Goal: Task Accomplishment & Management: Use online tool/utility

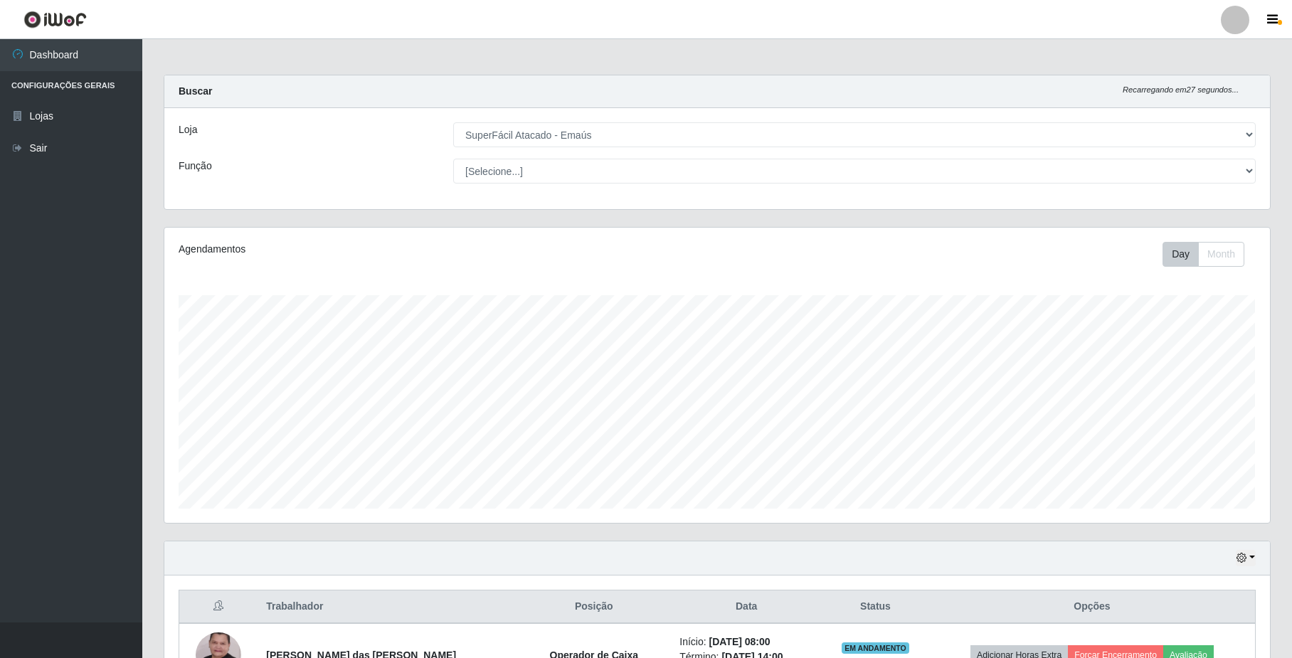
select select "407"
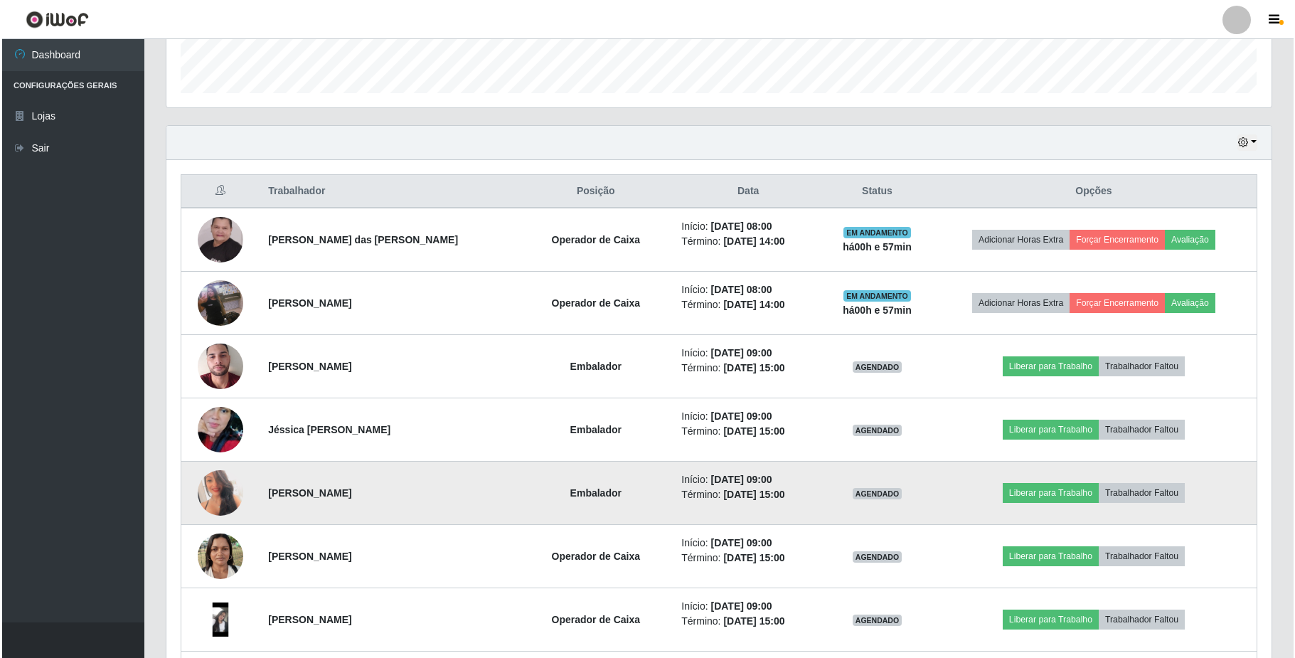
scroll to position [510, 0]
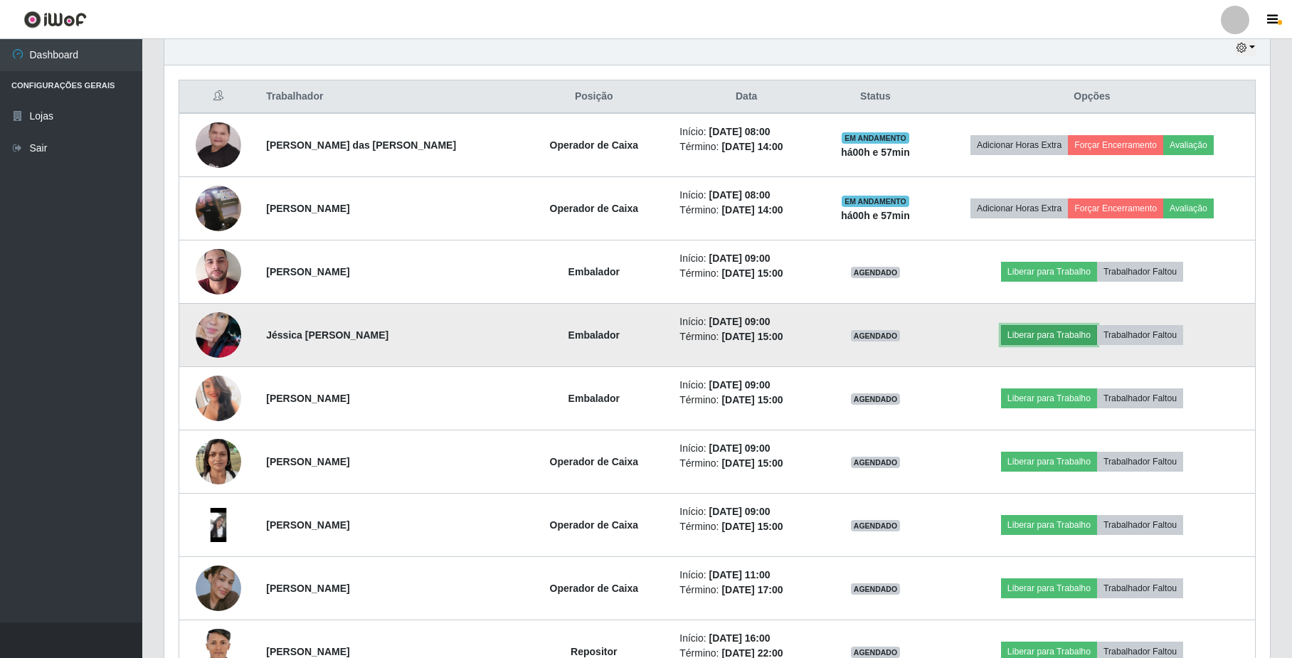
click at [1042, 342] on button "Liberar para Trabalho" at bounding box center [1049, 335] width 96 height 20
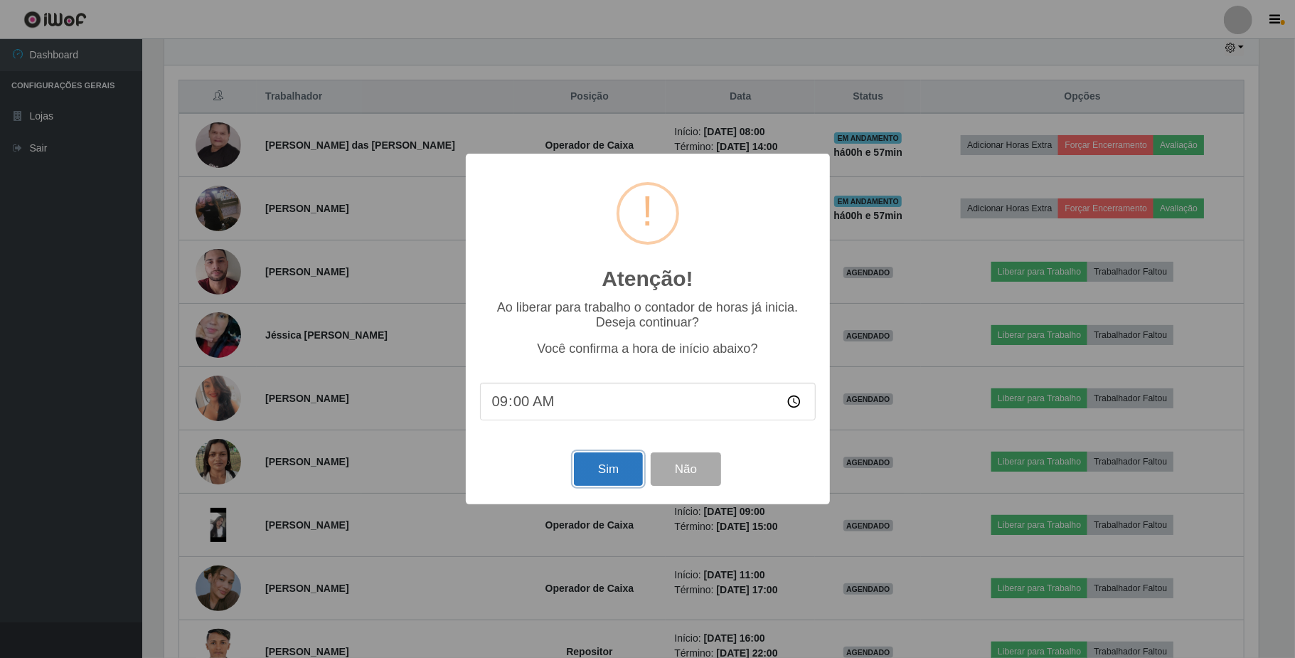
click at [606, 476] on button "Sim" at bounding box center [608, 468] width 69 height 33
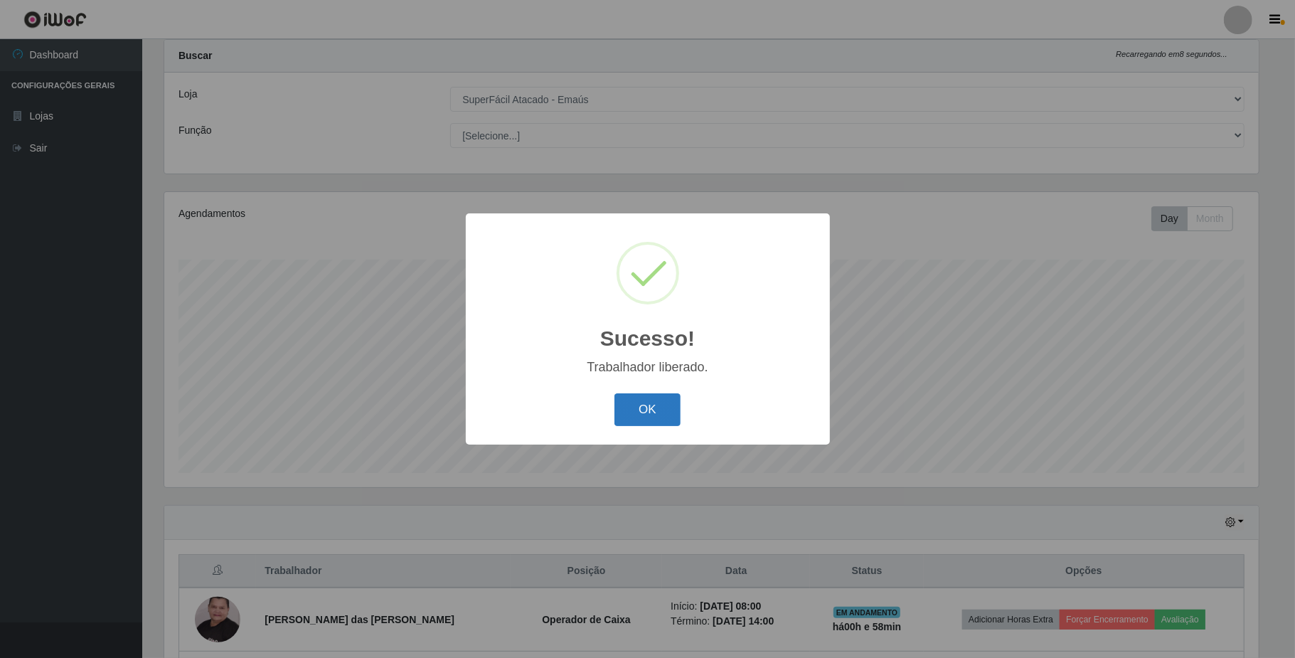
click at [657, 414] on button "OK" at bounding box center [648, 409] width 66 height 33
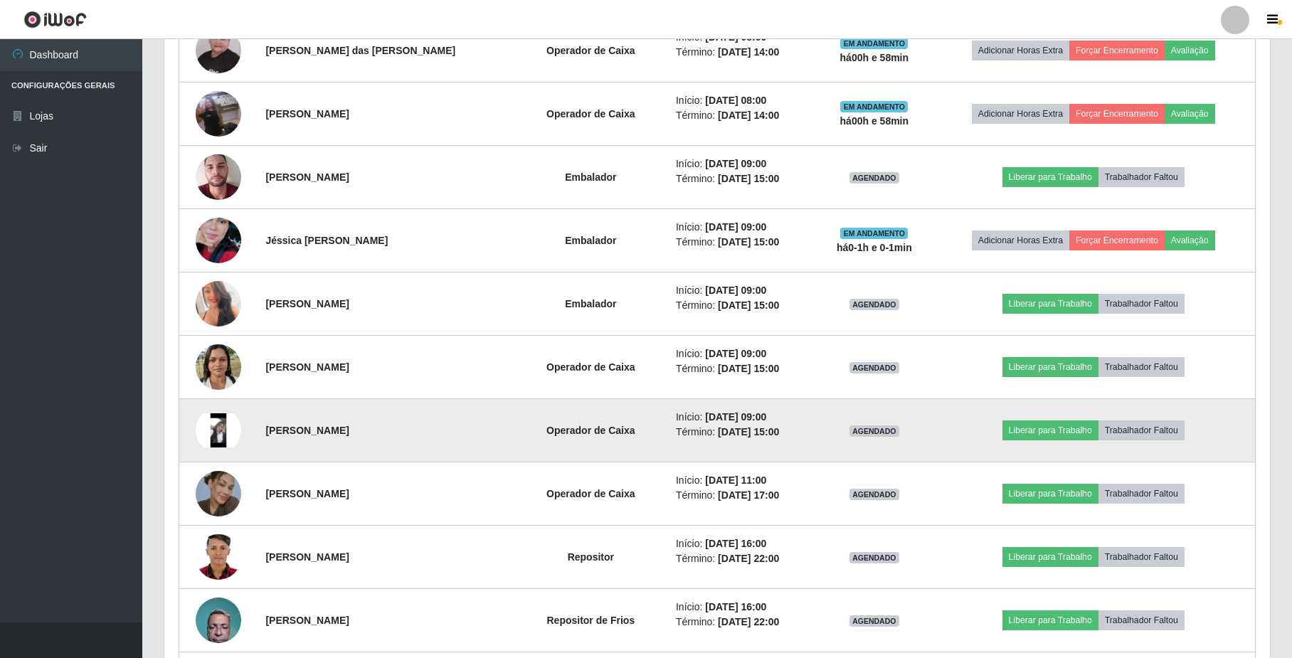
scroll to position [510, 0]
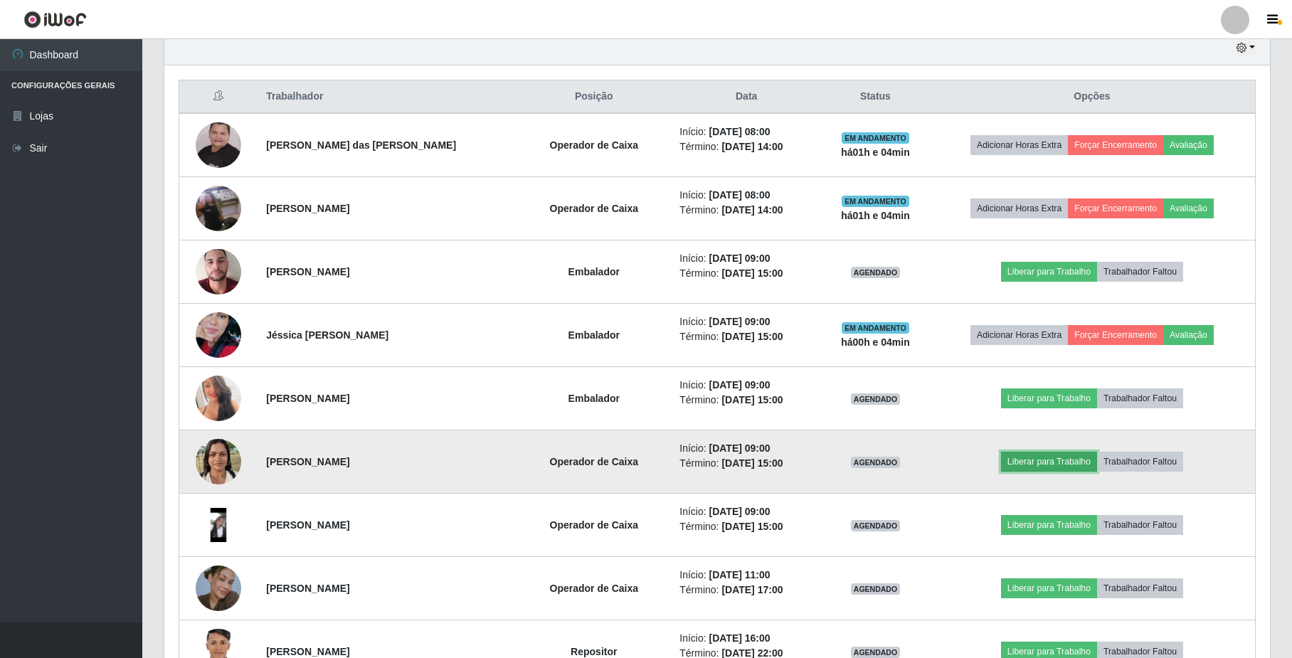
click at [1034, 464] on button "Liberar para Trabalho" at bounding box center [1049, 462] width 96 height 20
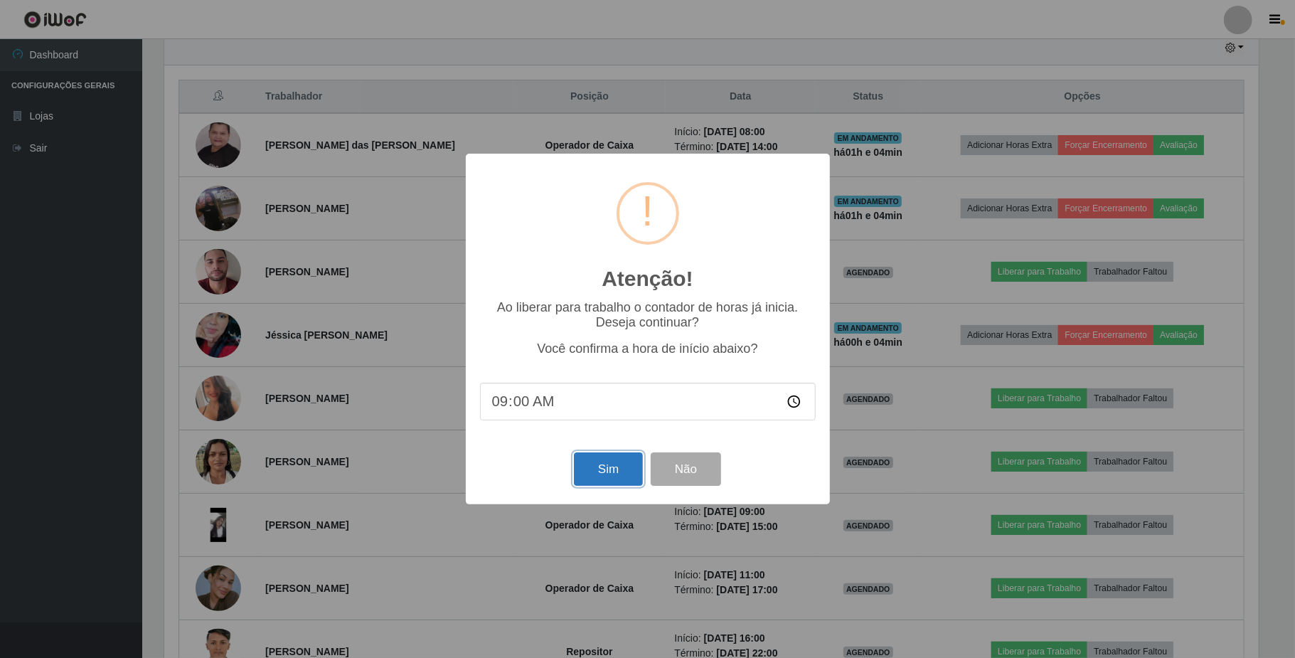
click at [597, 477] on button "Sim" at bounding box center [608, 468] width 69 height 33
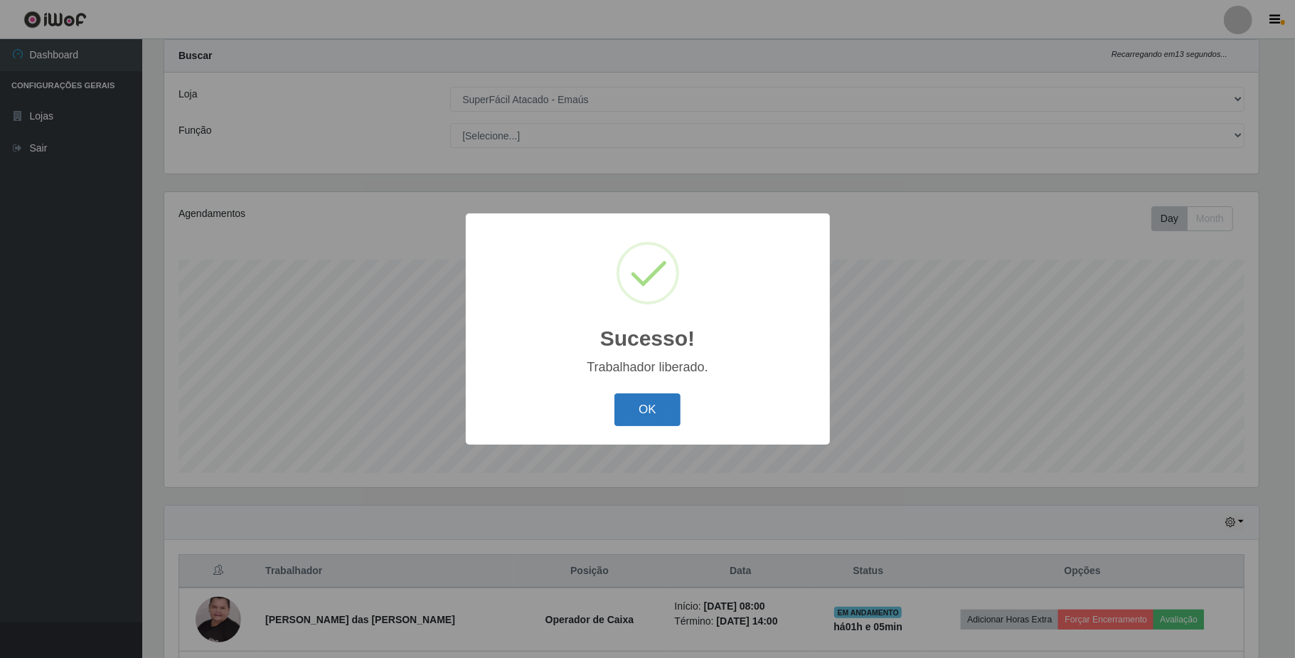
click at [635, 414] on button "OK" at bounding box center [648, 409] width 66 height 33
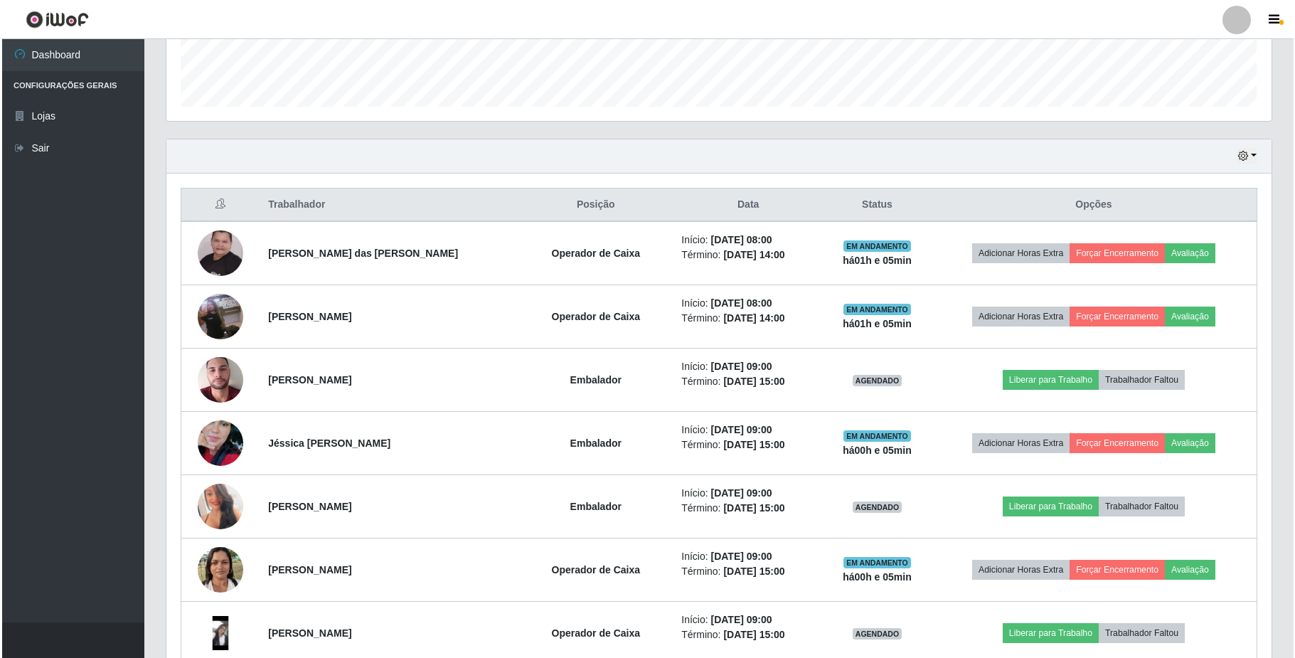
scroll to position [415, 0]
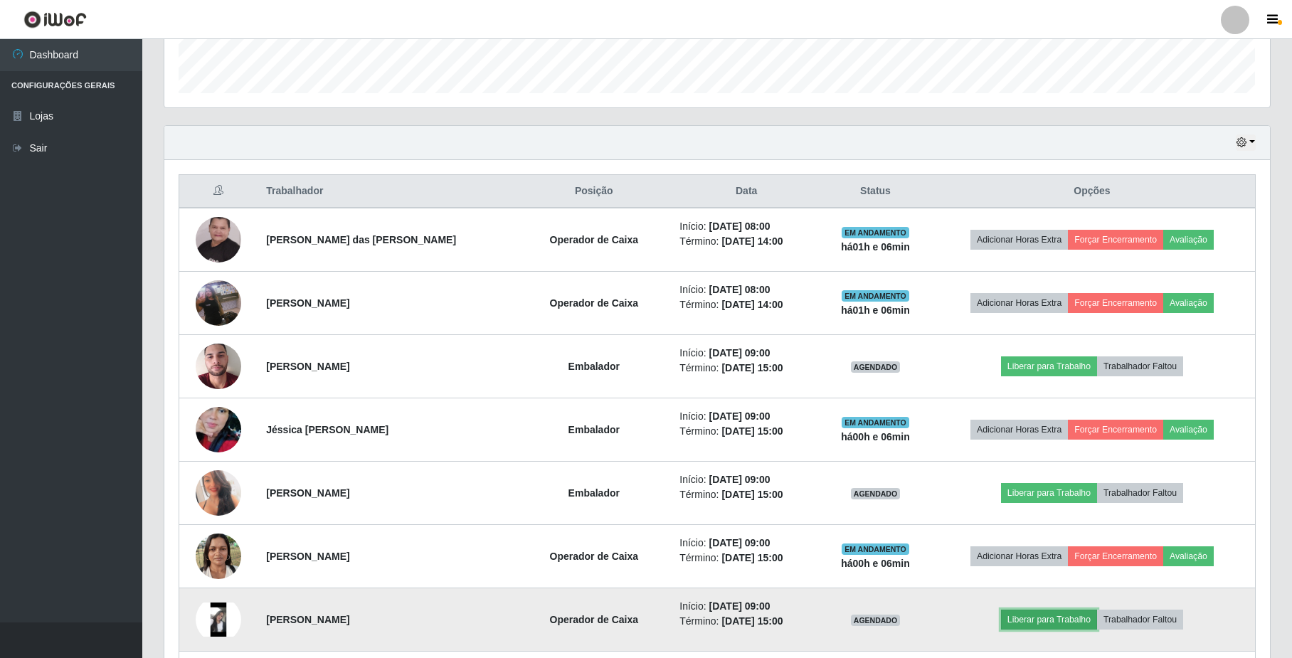
click at [1027, 624] on button "Liberar para Trabalho" at bounding box center [1049, 620] width 96 height 20
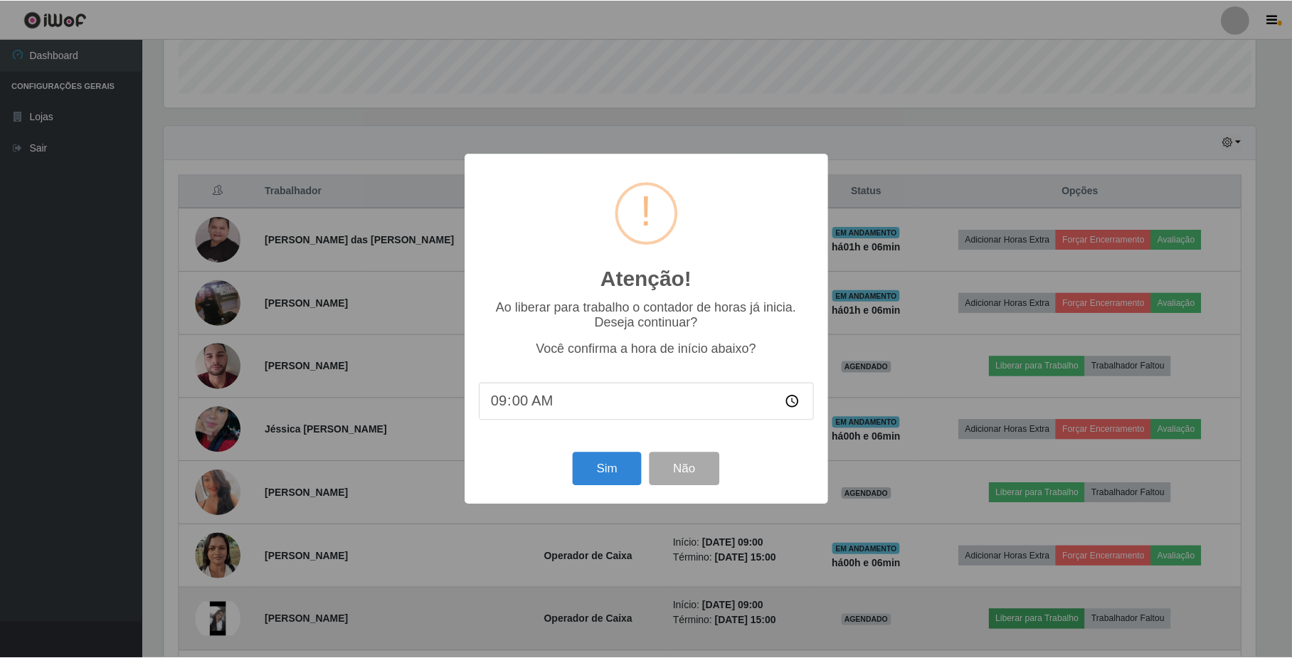
scroll to position [296, 1094]
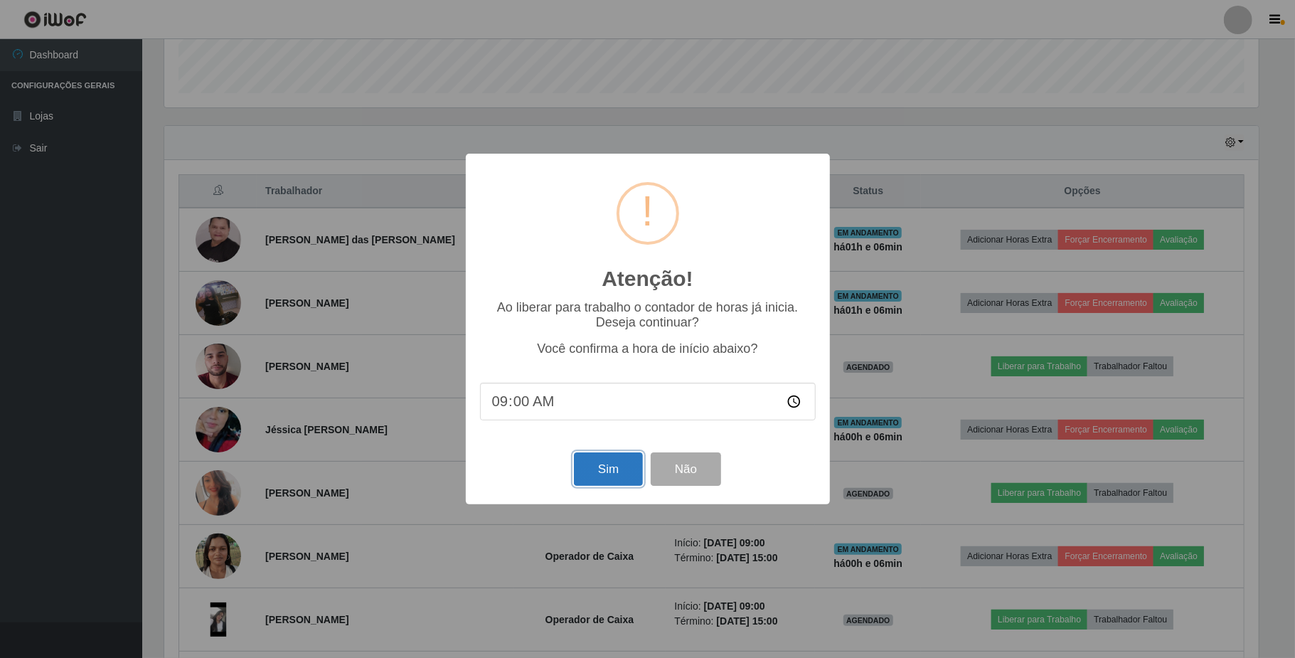
click at [610, 468] on button "Sim" at bounding box center [608, 468] width 69 height 33
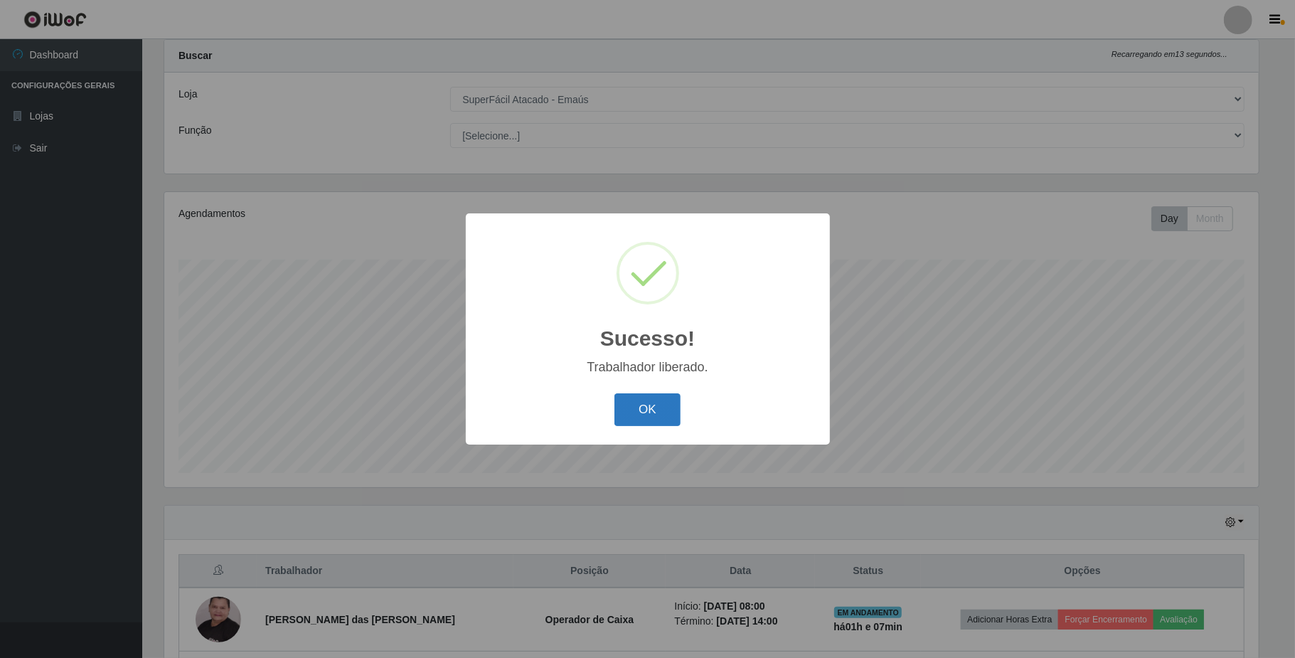
click at [629, 415] on button "OK" at bounding box center [648, 409] width 66 height 33
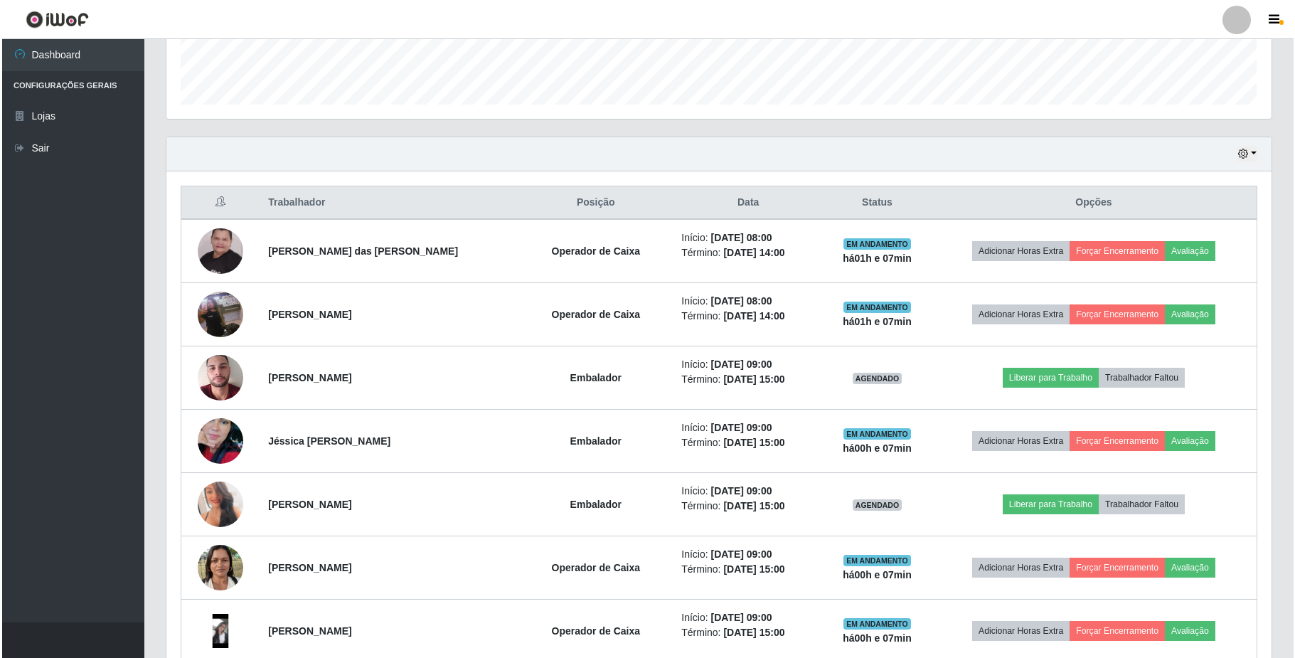
scroll to position [415, 0]
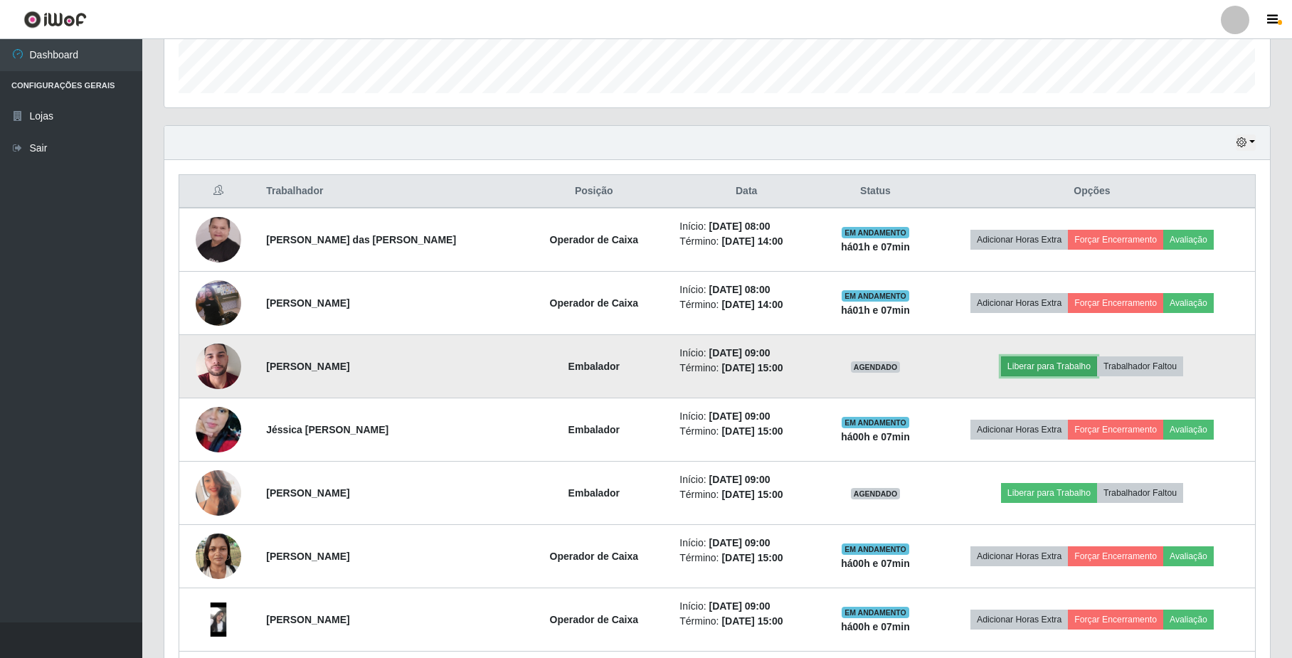
click at [1024, 367] on button "Liberar para Trabalho" at bounding box center [1049, 366] width 96 height 20
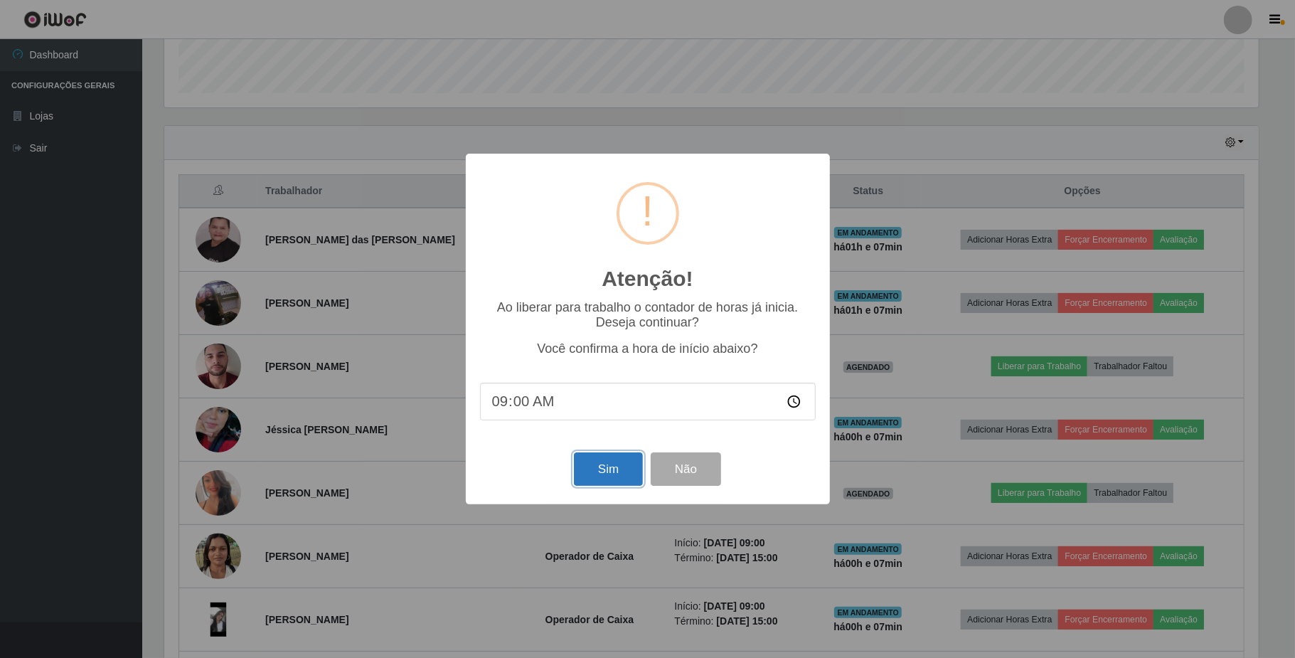
click at [627, 474] on button "Sim" at bounding box center [608, 468] width 69 height 33
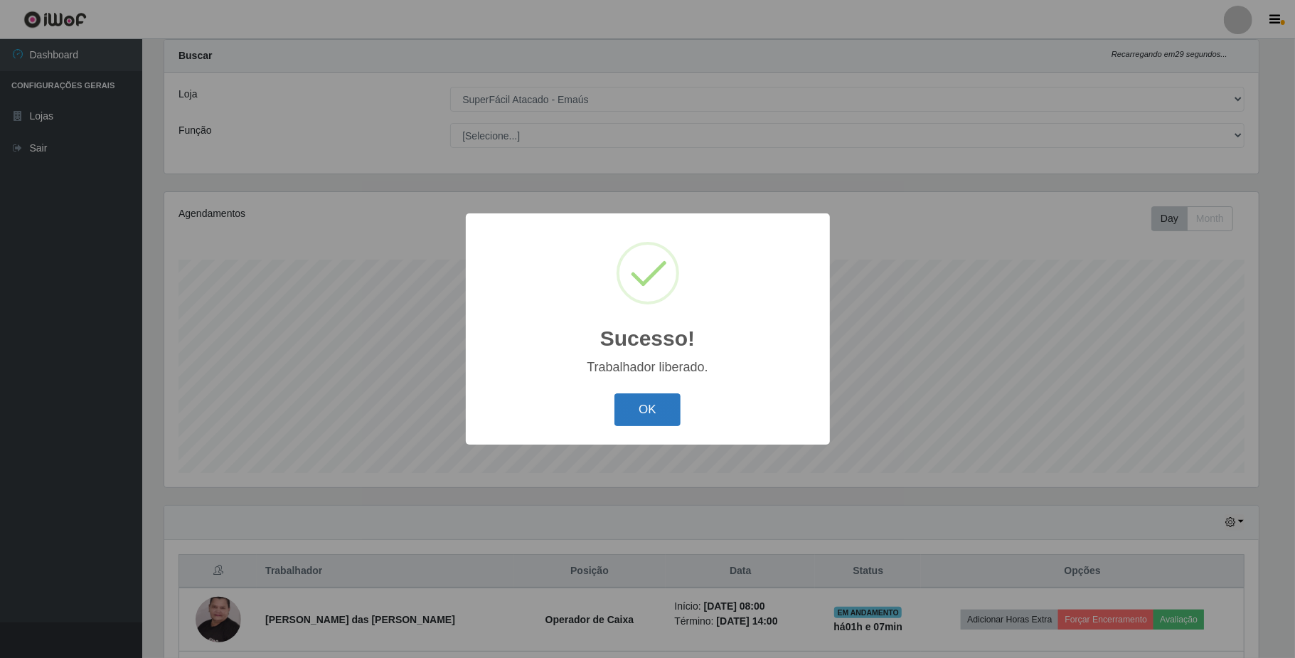
click at [637, 418] on button "OK" at bounding box center [648, 409] width 66 height 33
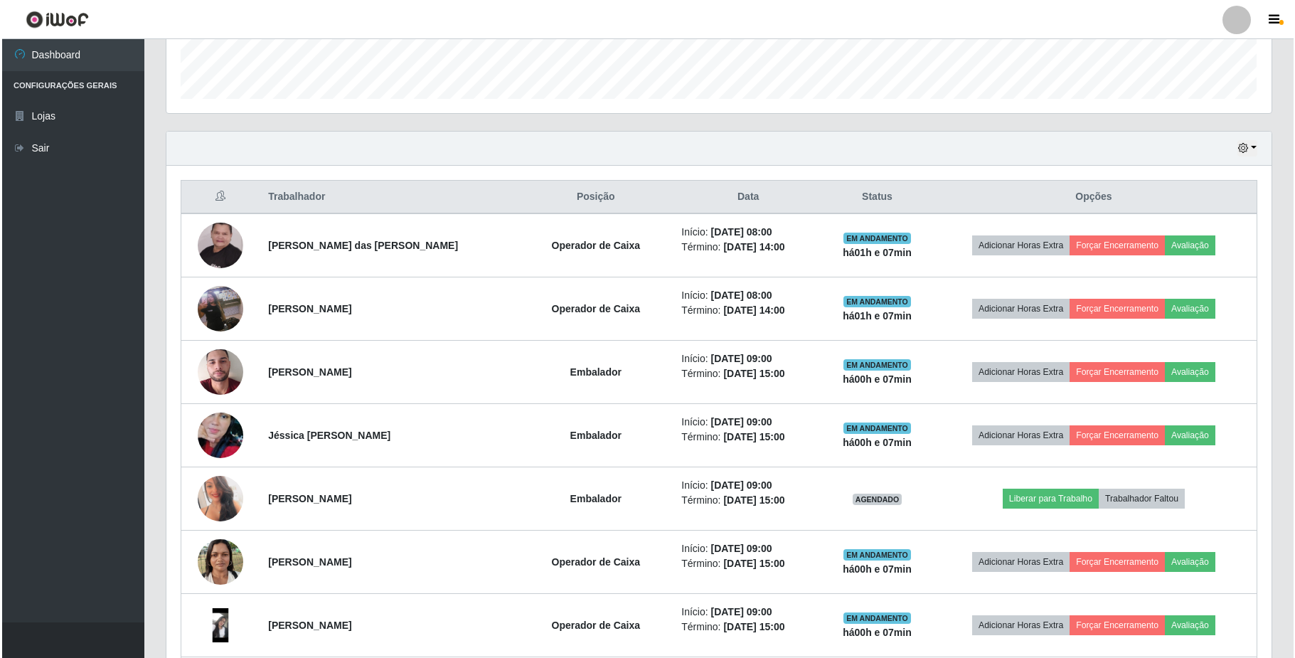
scroll to position [415, 0]
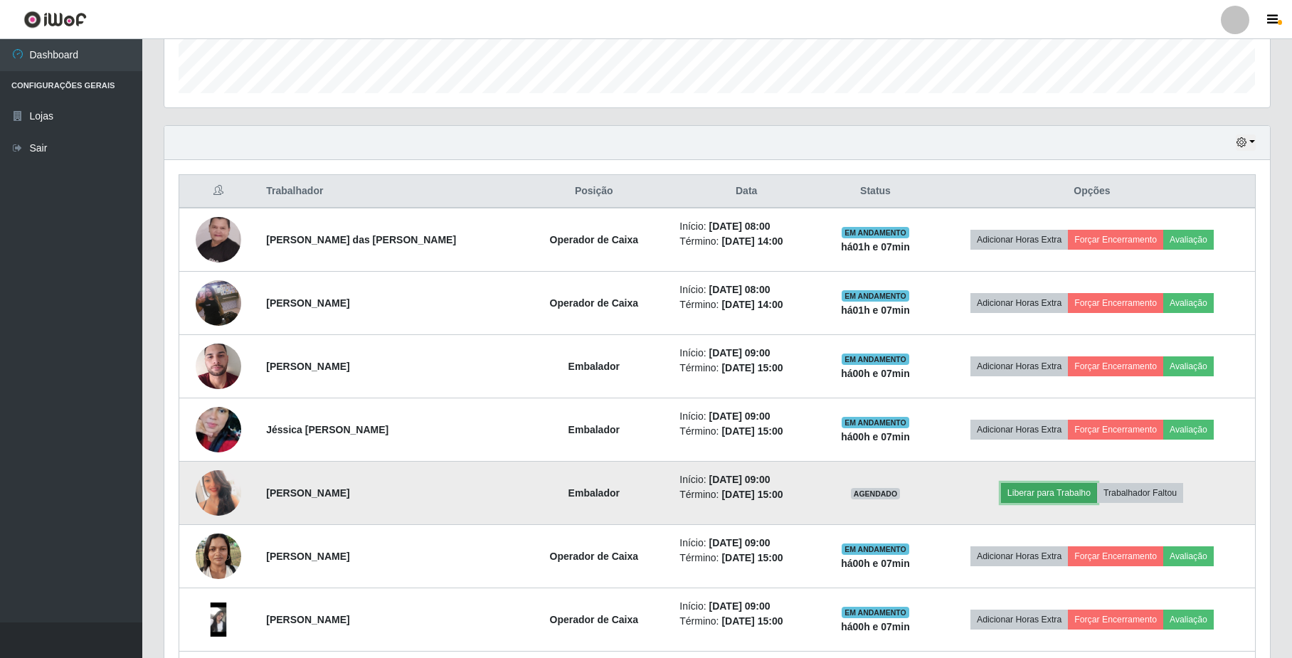
click at [1031, 496] on button "Liberar para Trabalho" at bounding box center [1049, 493] width 96 height 20
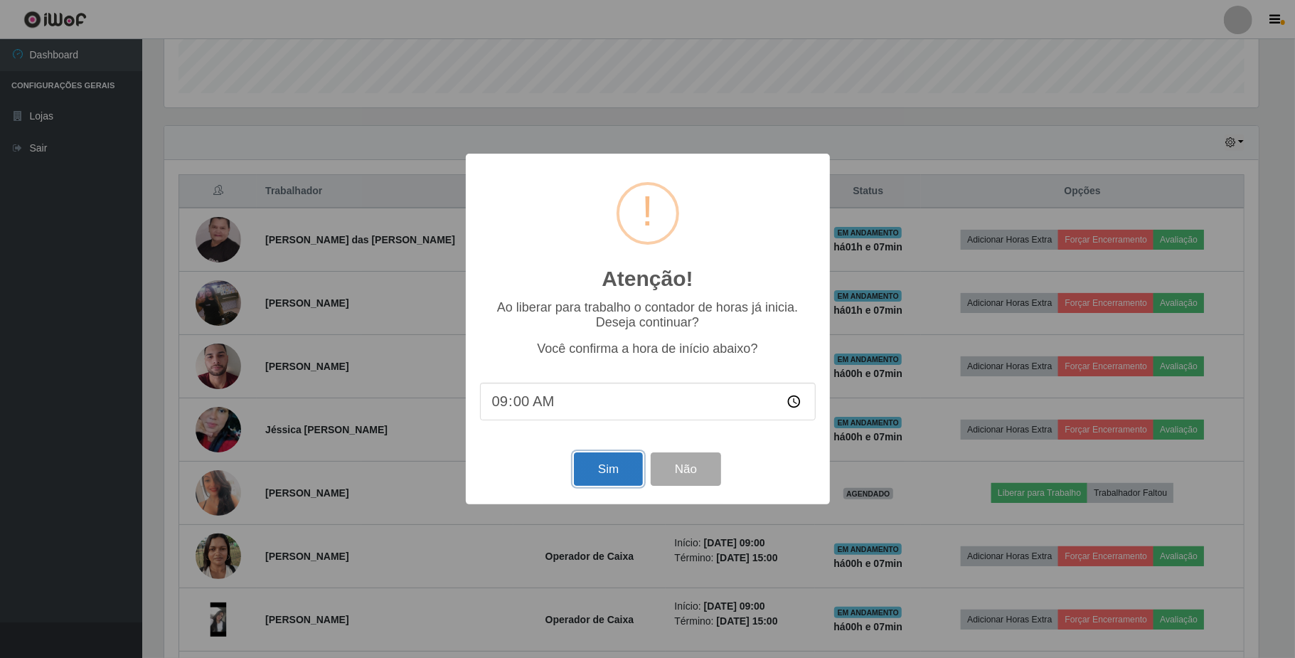
click at [610, 475] on button "Sim" at bounding box center [608, 468] width 69 height 33
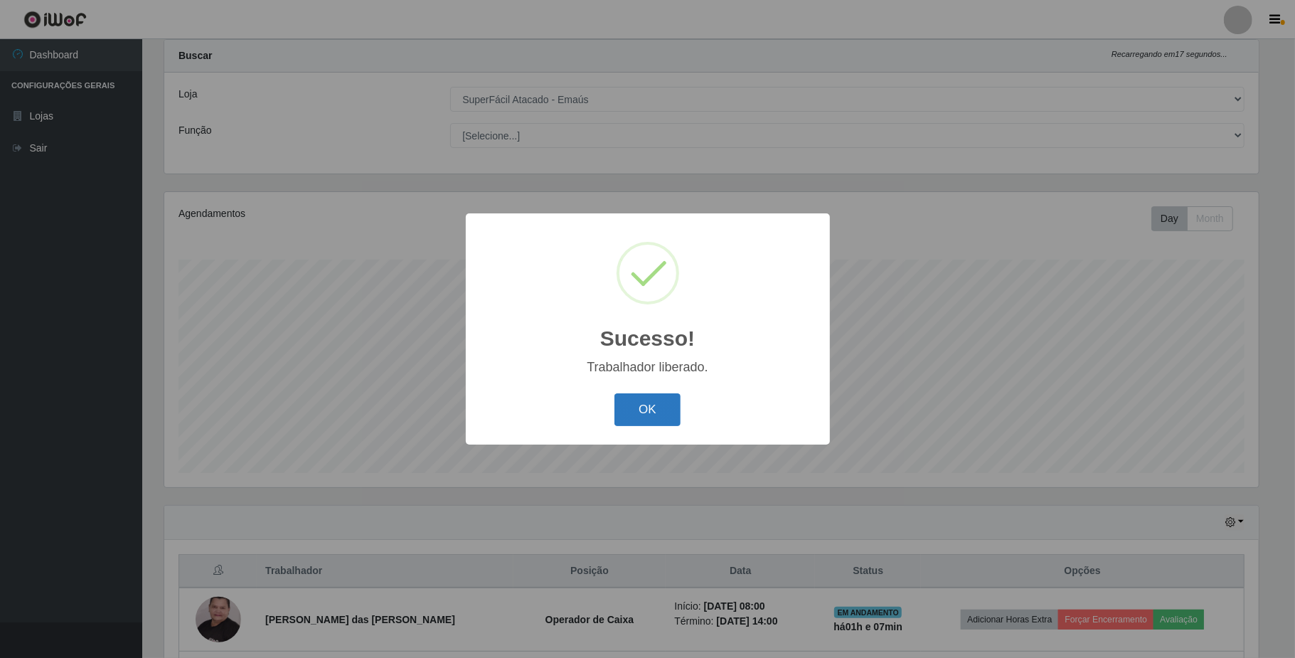
click at [647, 403] on button "OK" at bounding box center [648, 409] width 66 height 33
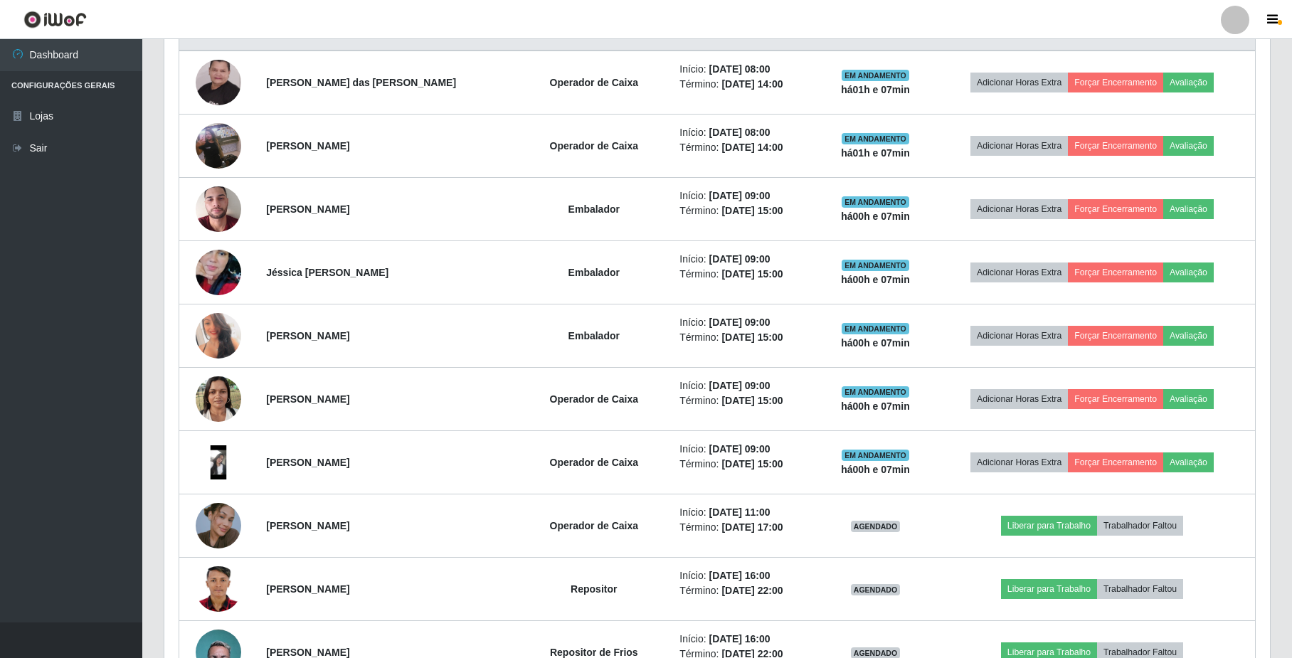
scroll to position [605, 0]
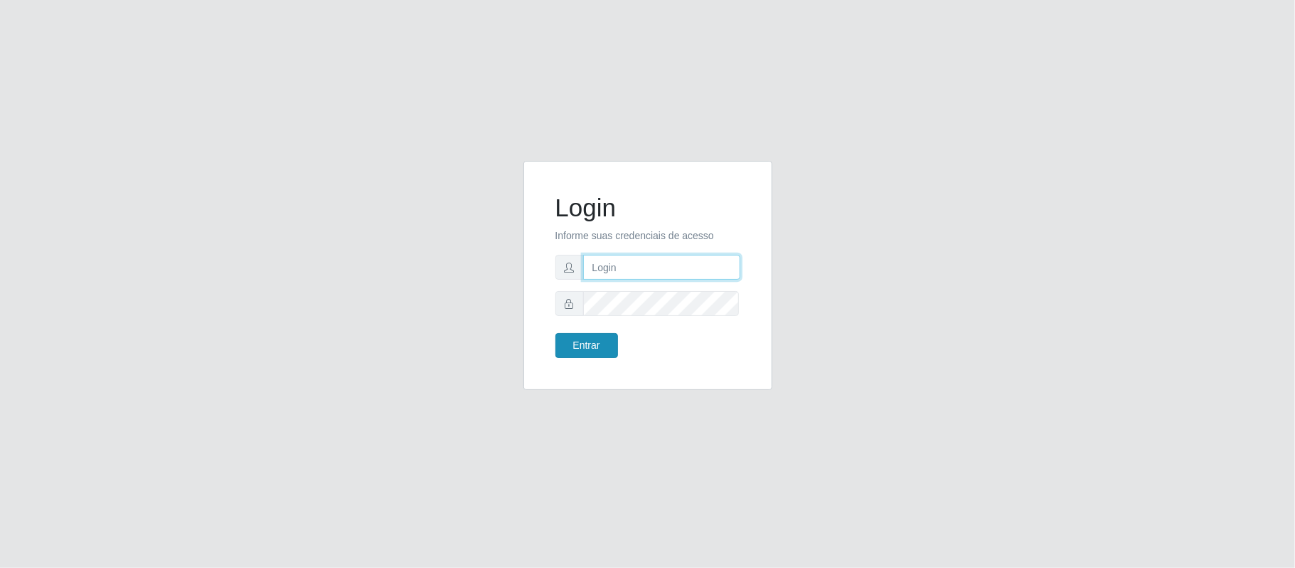
type input "[EMAIL_ADDRESS][DOMAIN_NAME]"
click at [586, 343] on button "Entrar" at bounding box center [586, 345] width 63 height 25
